Goal: Information Seeking & Learning: Learn about a topic

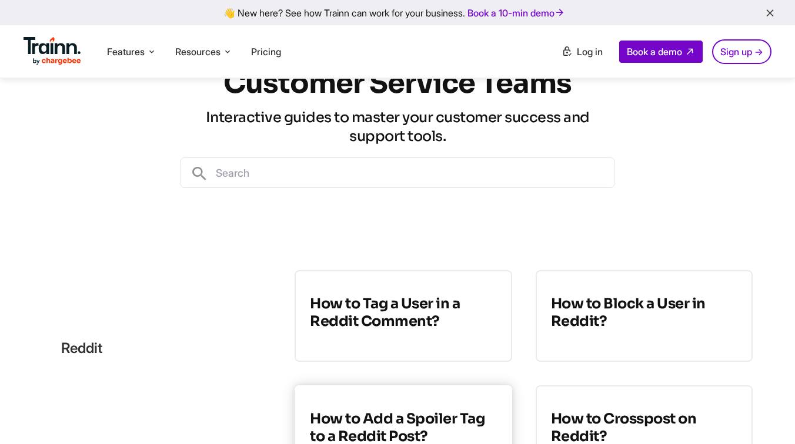
scroll to position [112, 0]
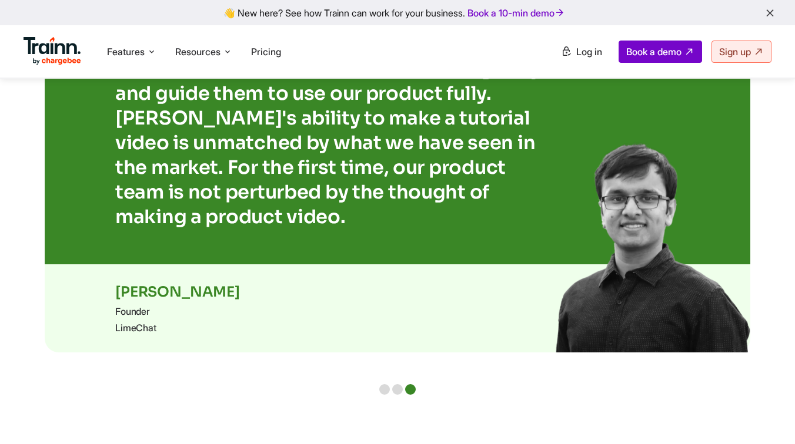
scroll to position [2359, 0]
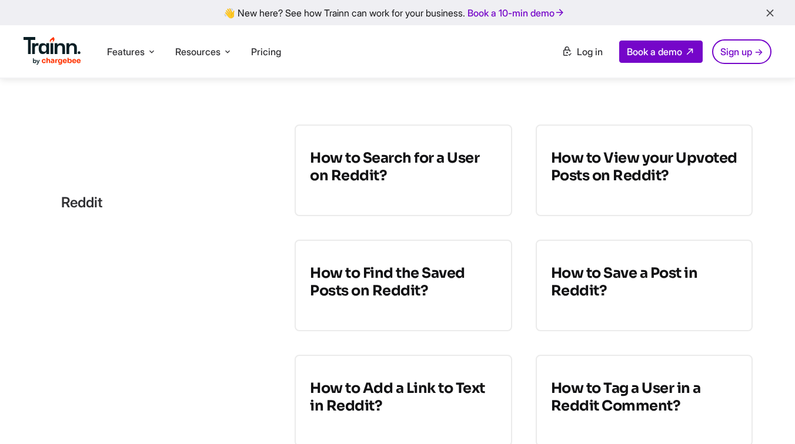
scroll to position [328, 0]
